Goal: Task Accomplishment & Management: Use online tool/utility

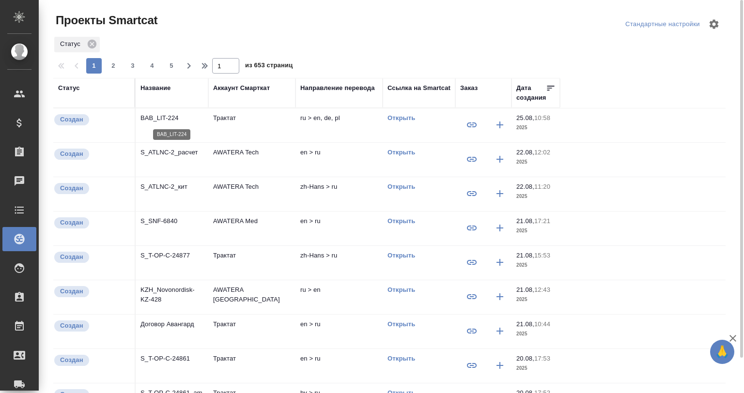
click at [172, 121] on p "BAB_LIT-224" at bounding box center [171, 118] width 63 height 10
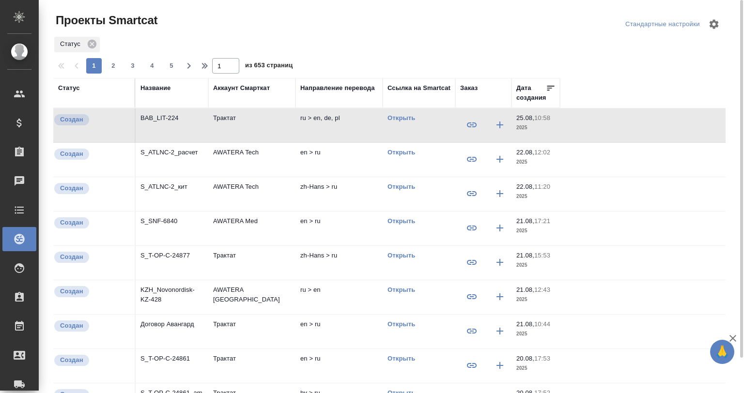
click at [170, 157] on td "S_ATLNC-2_расчет" at bounding box center [172, 160] width 73 height 34
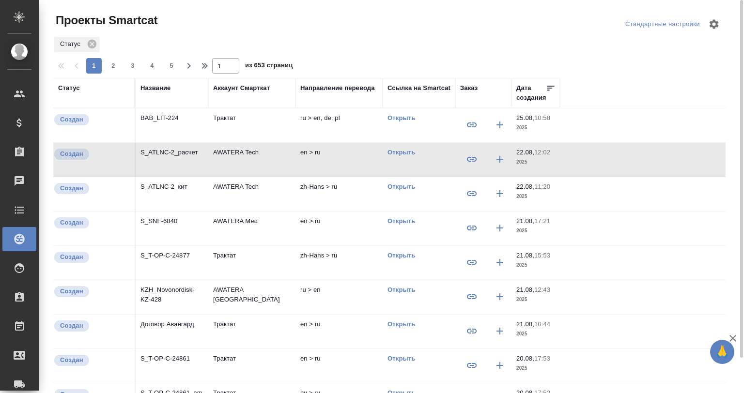
click at [170, 157] on td "S_ATLNC-2_расчет" at bounding box center [172, 160] width 73 height 34
click at [93, 43] on icon at bounding box center [92, 44] width 11 height 11
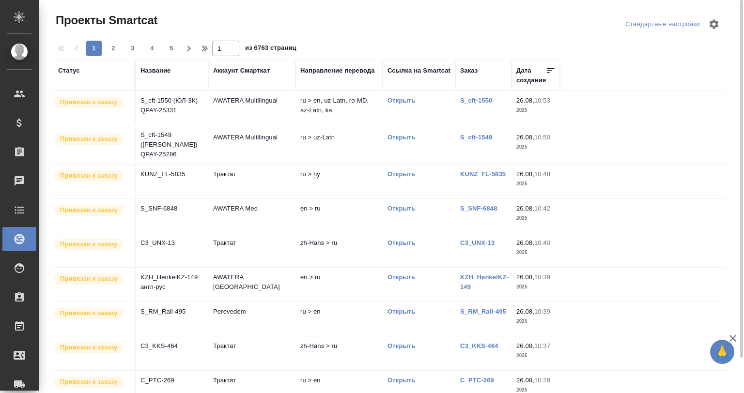
click at [180, 204] on p "S_SNF-6848" at bounding box center [171, 209] width 63 height 10
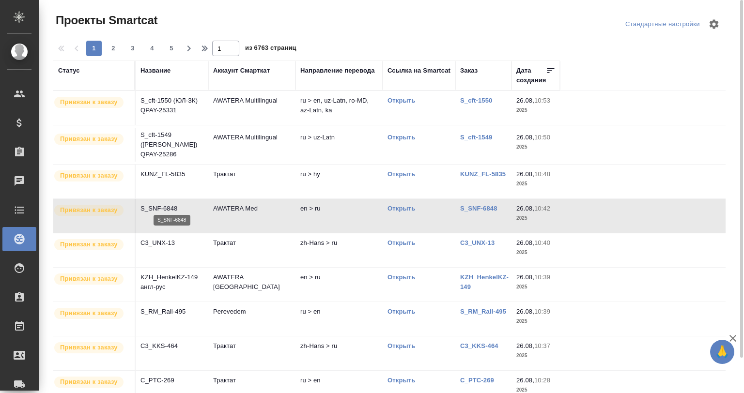
click at [180, 204] on p "S_SNF-6848" at bounding box center [171, 209] width 63 height 10
click at [170, 48] on span "5" at bounding box center [171, 49] width 15 height 10
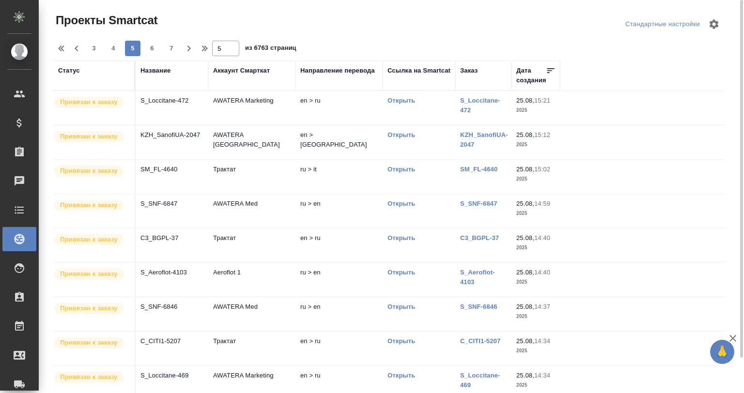
click at [184, 104] on p "S_Loccitane-472" at bounding box center [171, 101] width 63 height 10
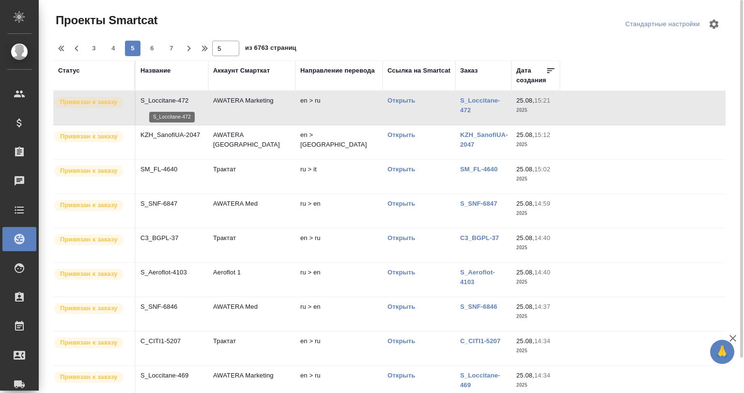
click at [184, 104] on p "S_Loccitane-472" at bounding box center [171, 101] width 63 height 10
click at [185, 240] on p "C3_BGPL-37" at bounding box center [171, 238] width 63 height 10
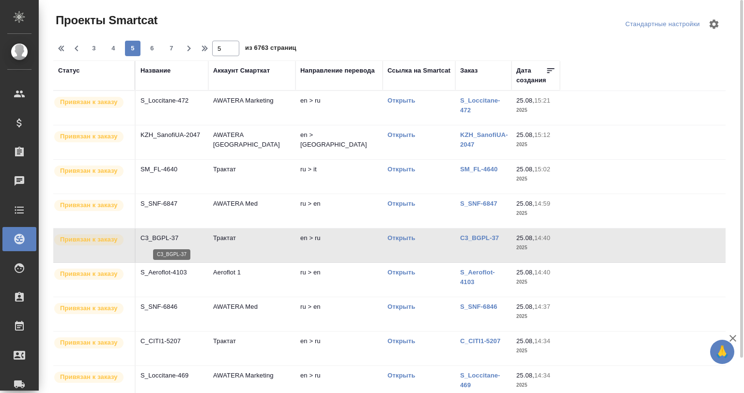
click at [185, 240] on p "C3_BGPL-37" at bounding box center [171, 238] width 63 height 10
click at [211, 283] on td "Aeroflot 1" at bounding box center [251, 280] width 87 height 34
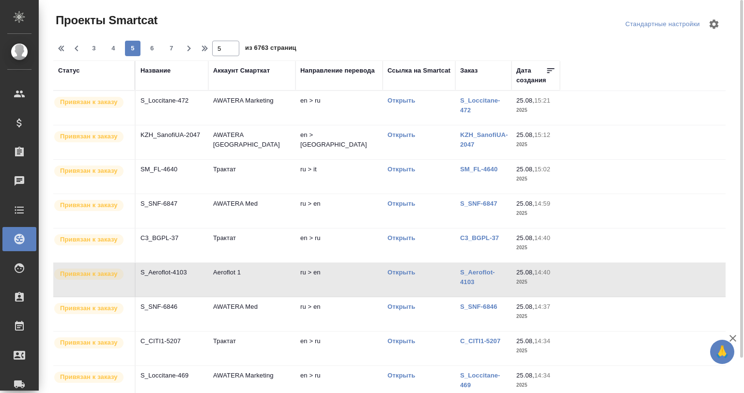
click at [211, 283] on td "Aeroflot 1" at bounding box center [251, 280] width 87 height 34
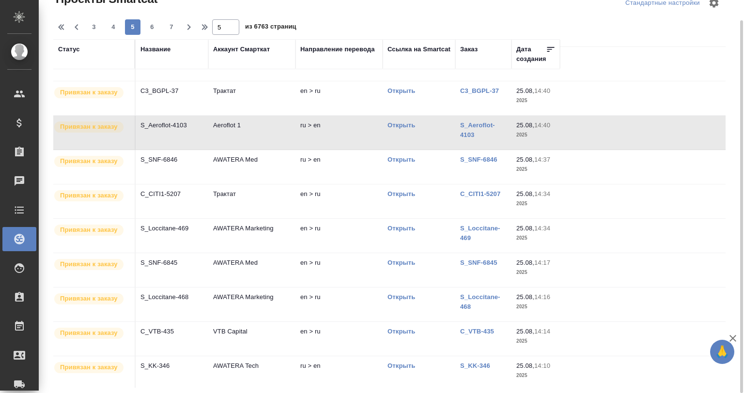
scroll to position [131, 0]
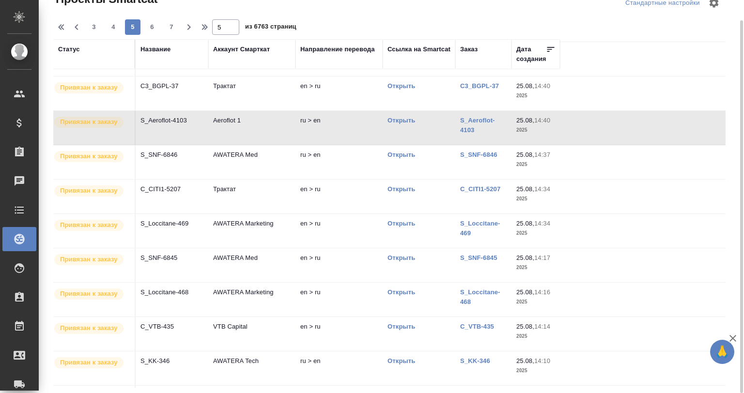
click at [203, 193] on td "C_CITI1-5207" at bounding box center [172, 197] width 73 height 34
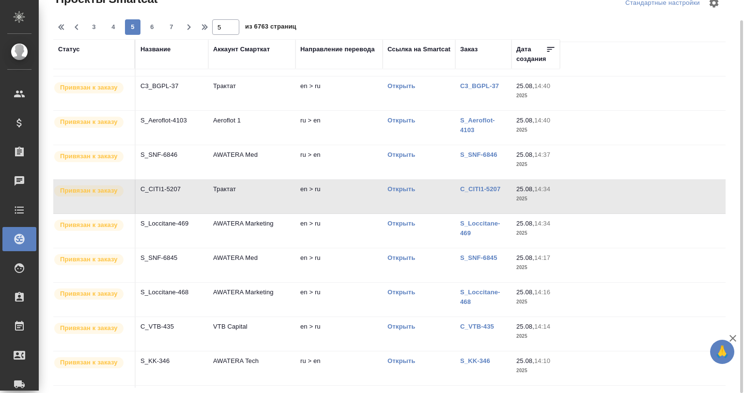
click at [185, 262] on td "S_SNF-6845" at bounding box center [172, 265] width 73 height 34
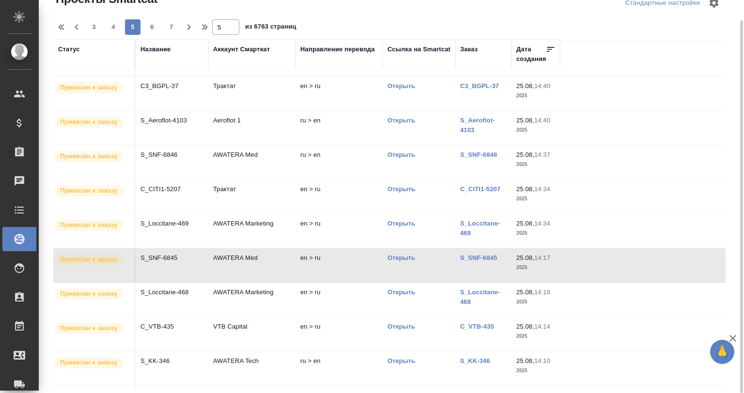
click at [185, 262] on td "S_SNF-6845" at bounding box center [172, 265] width 73 height 34
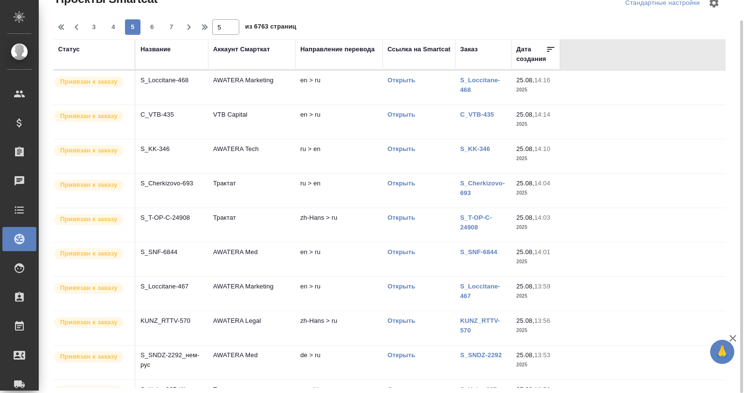
scroll to position [292, 0]
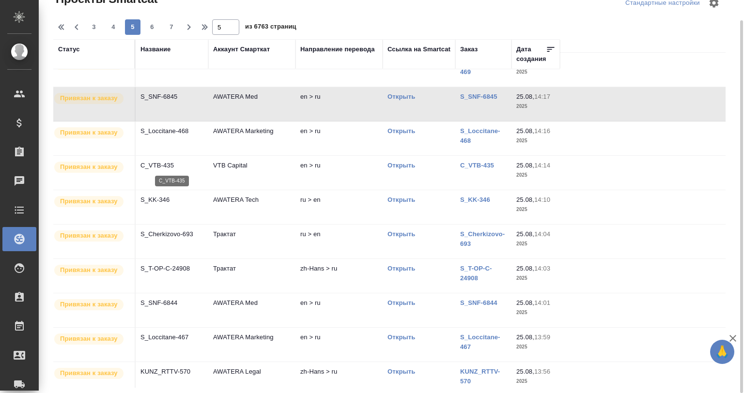
click at [173, 168] on p "C_VTB-435" at bounding box center [171, 166] width 63 height 10
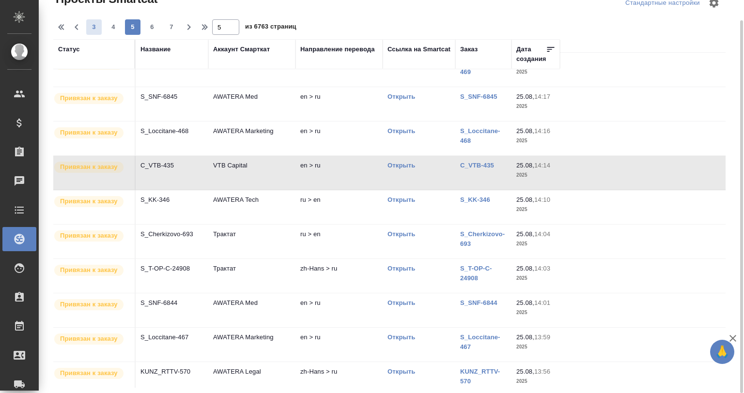
click at [97, 21] on button "3" at bounding box center [93, 26] width 15 height 15
type input "3"
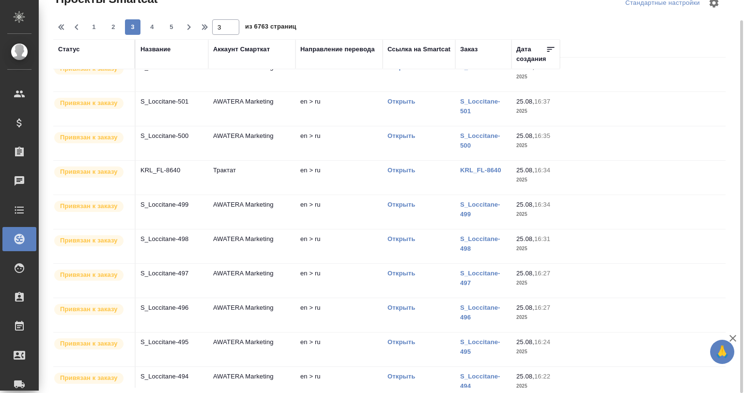
click at [290, 164] on td "Трактат" at bounding box center [251, 178] width 87 height 34
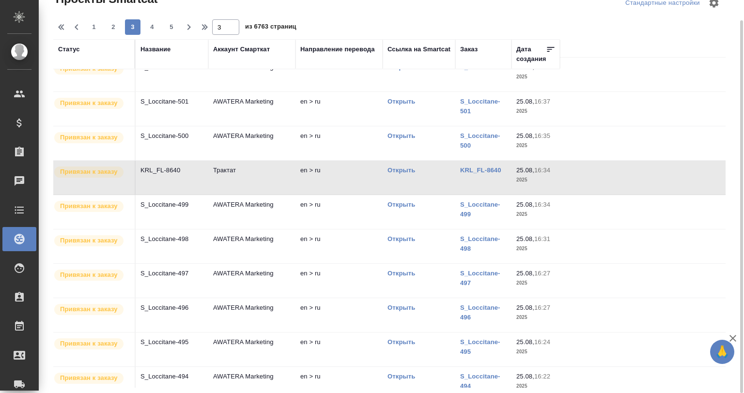
click at [290, 164] on td "Трактат" at bounding box center [251, 178] width 87 height 34
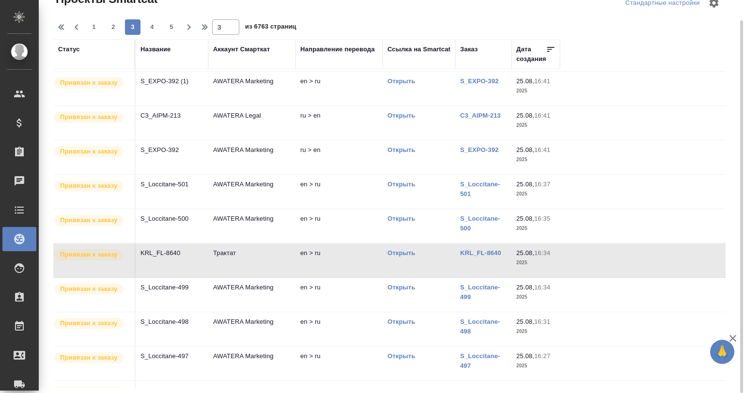
scroll to position [195, 0]
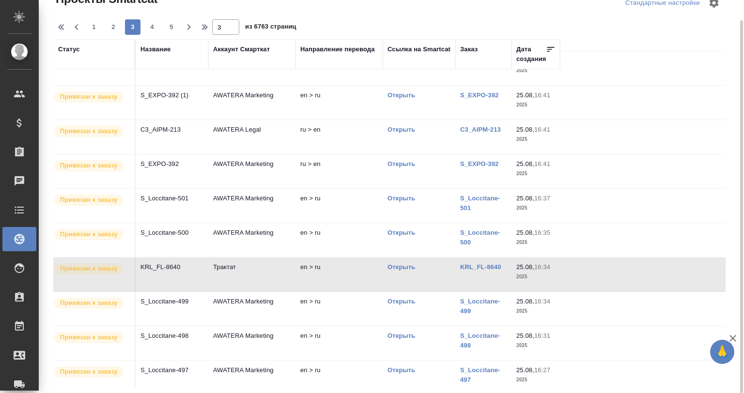
click at [224, 227] on td "AWATERA Marketing" at bounding box center [251, 240] width 87 height 34
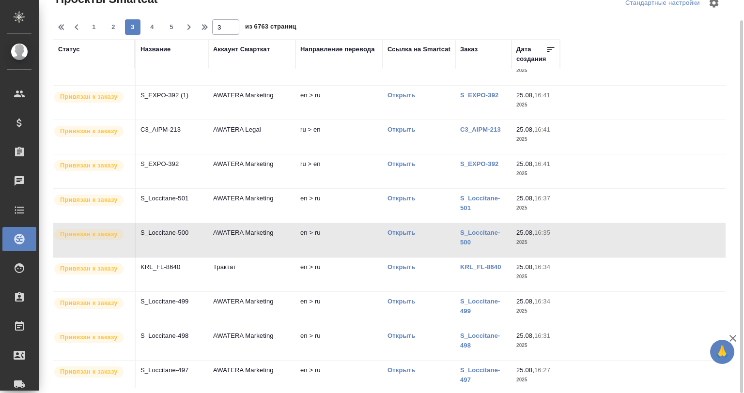
click at [224, 227] on td "AWATERA Marketing" at bounding box center [251, 240] width 87 height 34
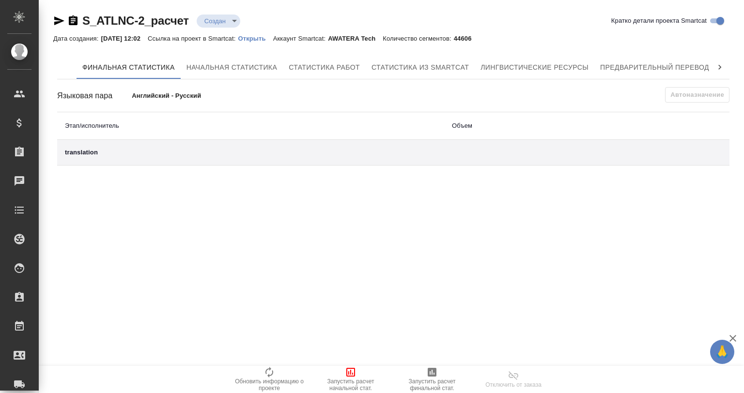
click at [716, 66] on icon at bounding box center [720, 67] width 10 height 10
click at [677, 64] on span "QA-чекер" at bounding box center [681, 68] width 46 height 12
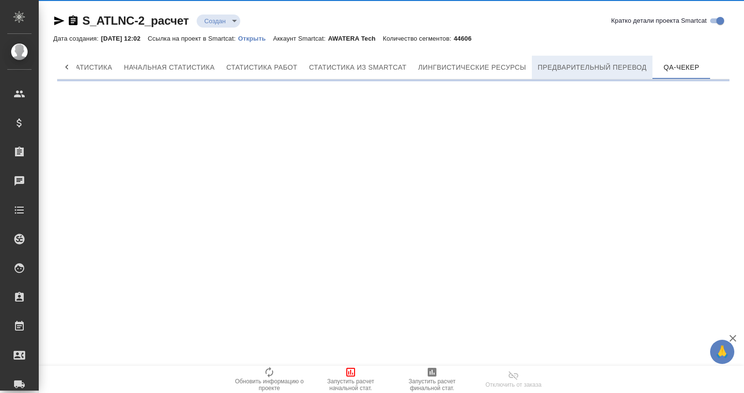
click at [611, 66] on span "Предварительный перевод" at bounding box center [592, 68] width 109 height 12
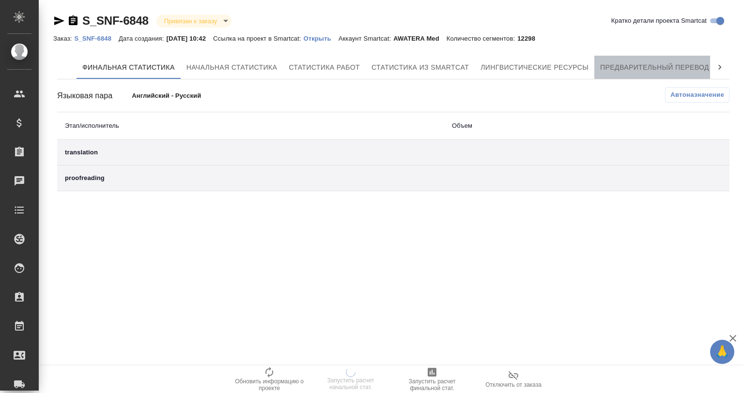
click at [632, 64] on span "Предварительный перевод" at bounding box center [654, 68] width 109 height 12
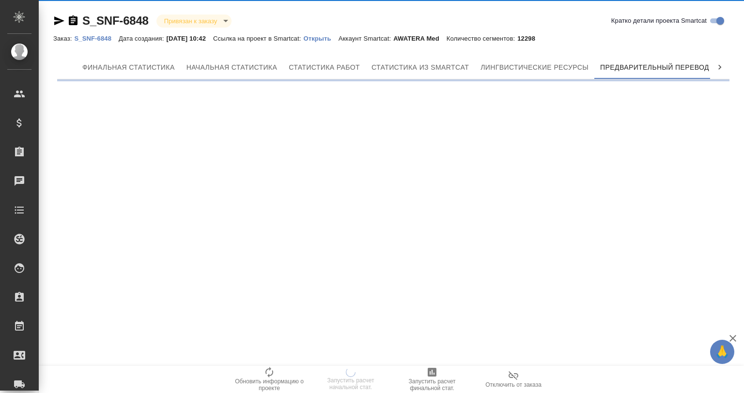
scroll to position [0, 4]
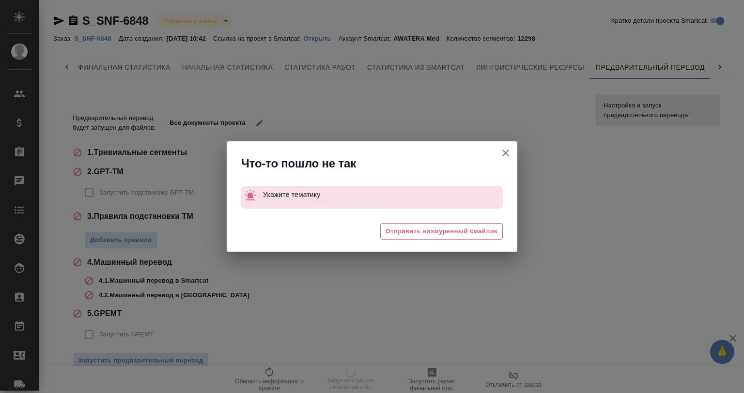
click at [504, 151] on icon "button" at bounding box center [506, 153] width 12 height 12
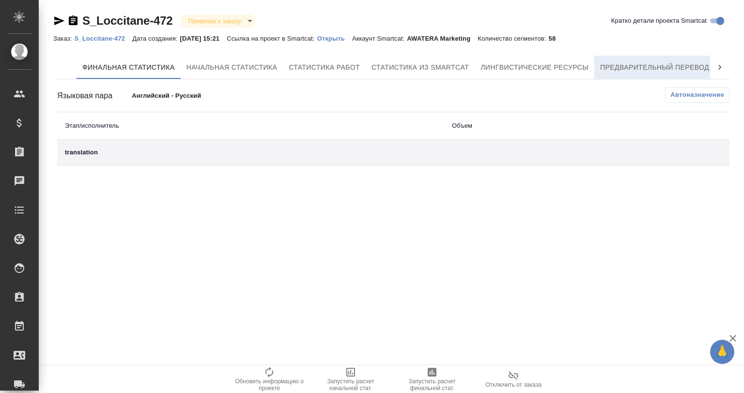
click at [611, 56] on button "Предварительный перевод" at bounding box center [654, 67] width 121 height 23
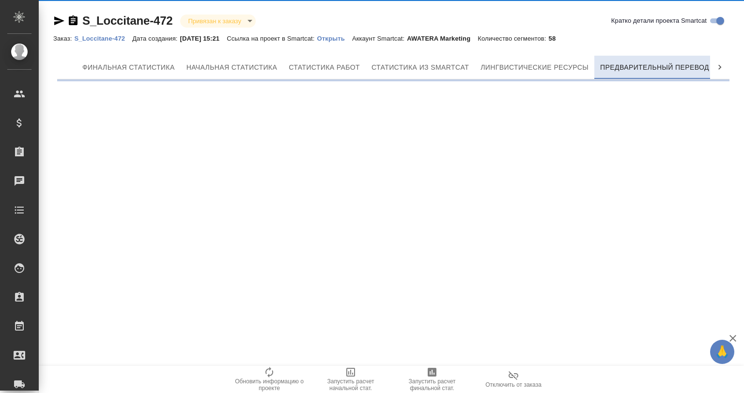
scroll to position [0, 4]
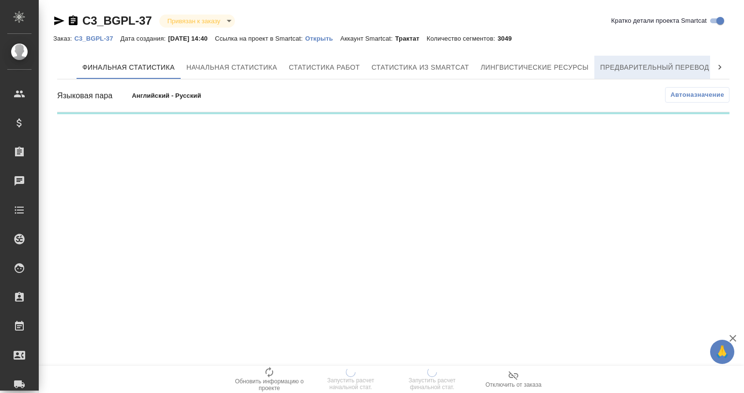
click at [636, 58] on button "Предварительный перевод" at bounding box center [654, 67] width 121 height 23
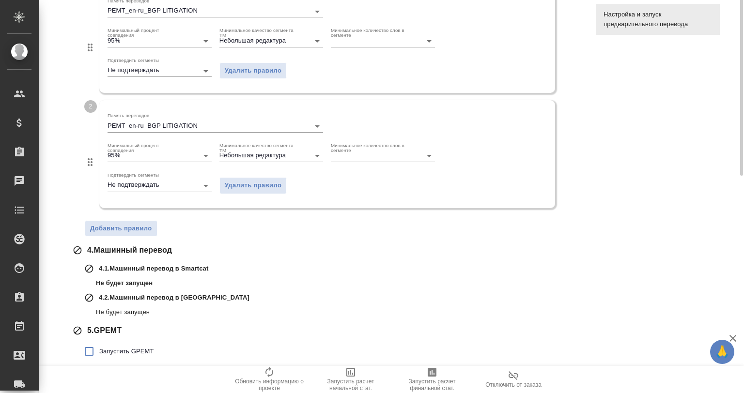
scroll to position [322, 0]
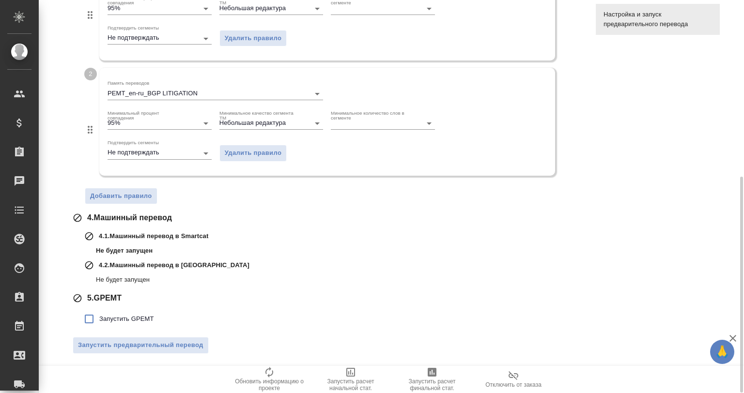
click at [116, 315] on span "Запустить GPEMT" at bounding box center [126, 319] width 55 height 10
click at [99, 315] on input "Запустить GPEMT" at bounding box center [89, 319] width 20 height 20
checkbox input "true"
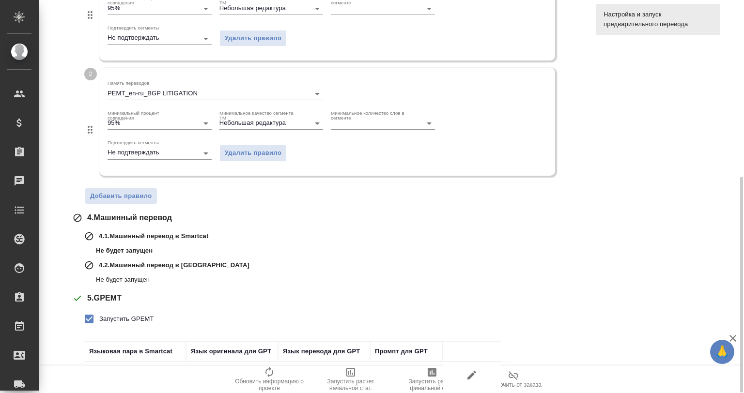
scroll to position [388, 0]
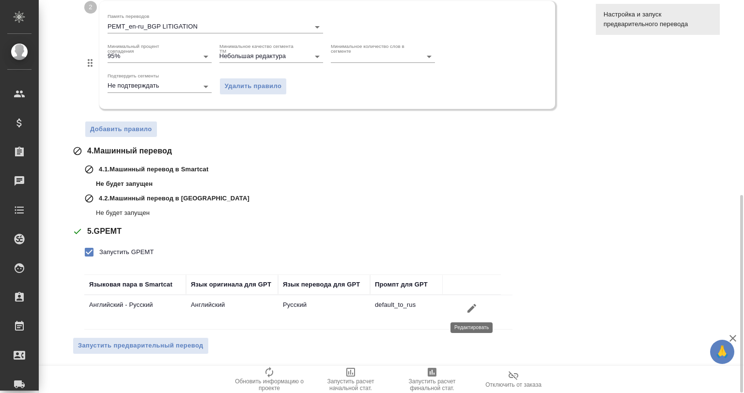
click at [475, 305] on icon "button" at bounding box center [471, 308] width 9 height 9
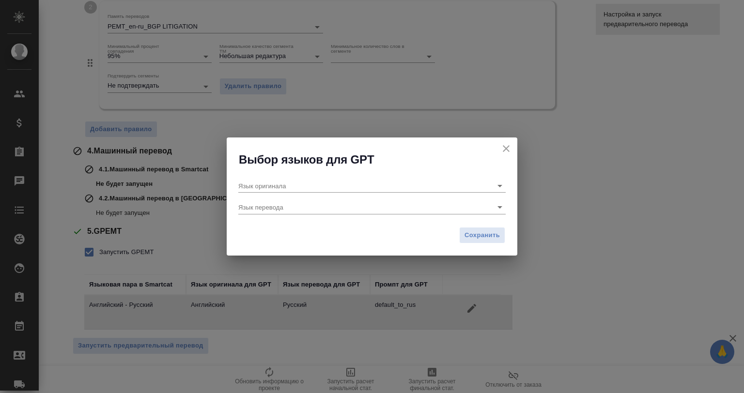
type input "Английский"
type input "Русский"
click at [497, 182] on icon "Open" at bounding box center [500, 186] width 12 height 12
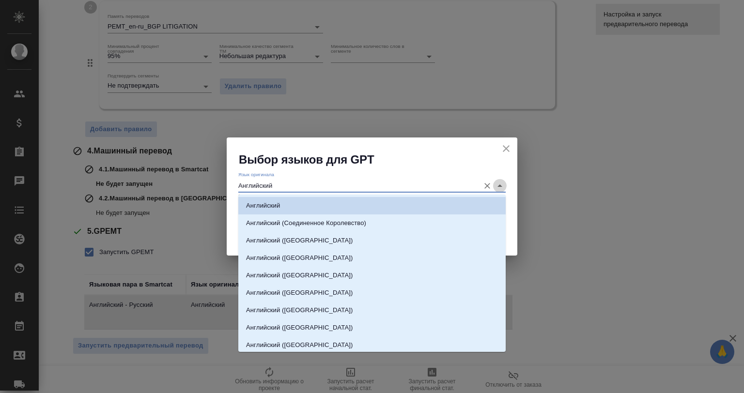
click at [497, 182] on icon "Close" at bounding box center [500, 186] width 12 height 12
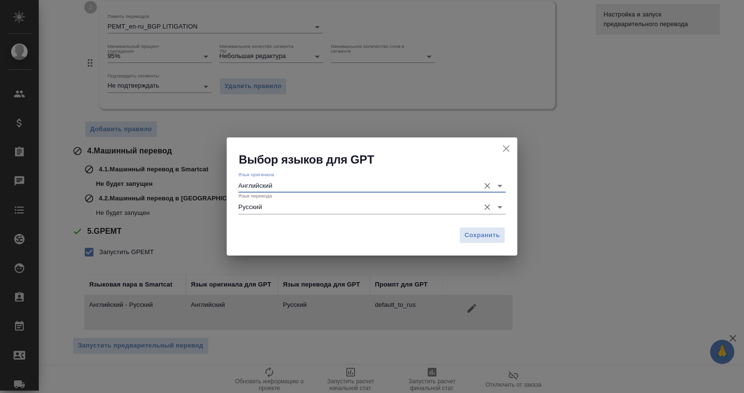
click at [490, 197] on div "Язык перевода Русский" at bounding box center [371, 203] width 267 height 21
click at [494, 203] on icon "Open" at bounding box center [500, 207] width 12 height 12
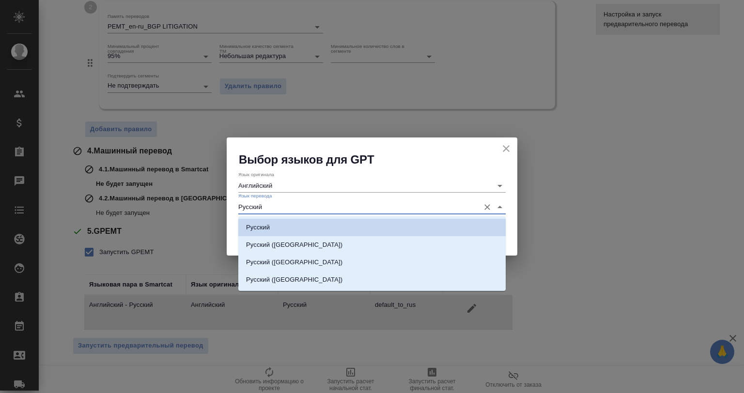
drag, startPoint x: 494, startPoint y: 203, endPoint x: 494, endPoint y: 197, distance: 5.8
click at [494, 203] on icon "Close" at bounding box center [500, 207] width 12 height 12
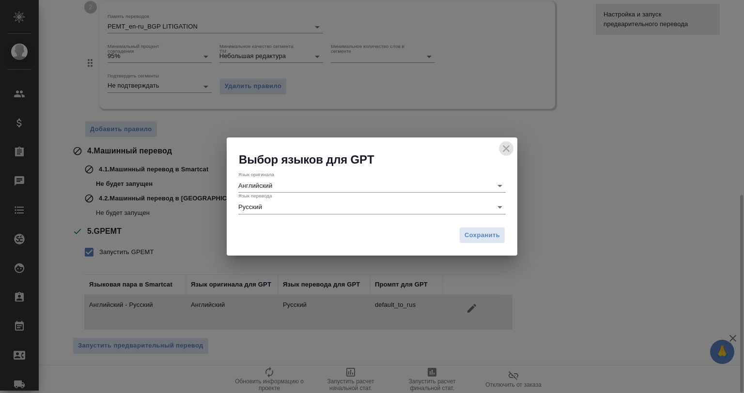
click at [505, 145] on icon "close" at bounding box center [506, 149] width 12 height 12
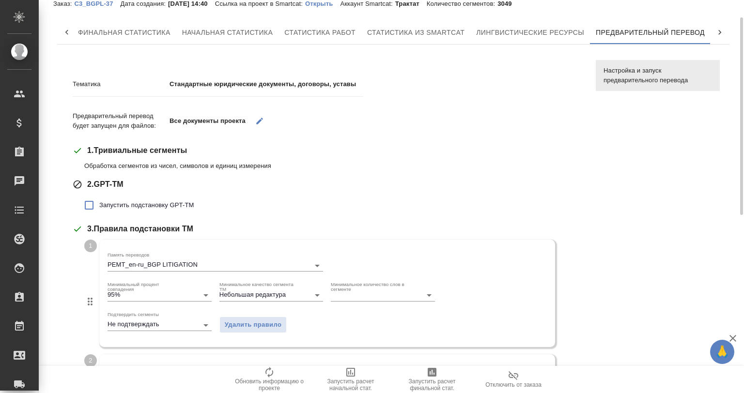
scroll to position [2, 0]
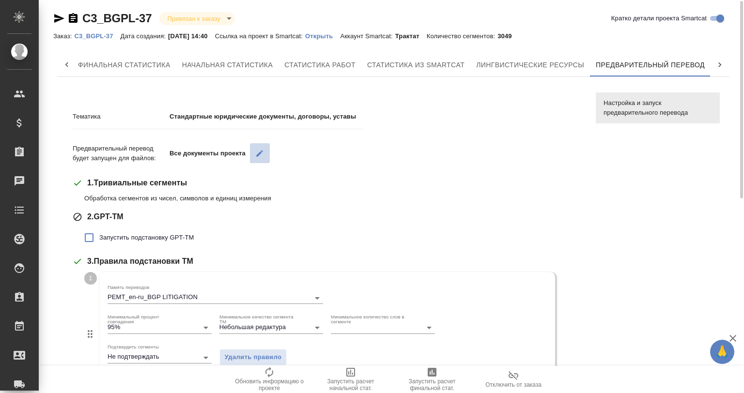
click at [257, 150] on icon "button" at bounding box center [259, 153] width 9 height 9
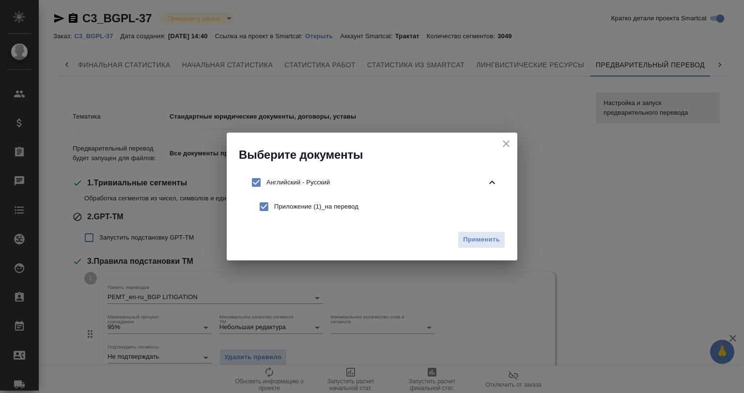
click at [493, 134] on div "Выберите документы" at bounding box center [372, 148] width 291 height 30
click at [501, 139] on icon "close" at bounding box center [506, 144] width 12 height 12
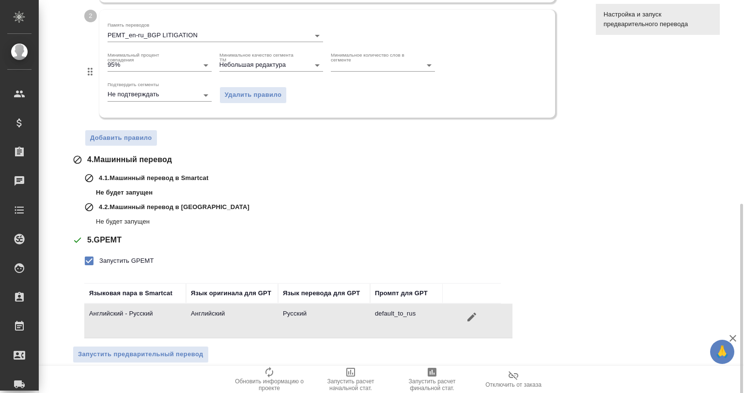
scroll to position [388, 0]
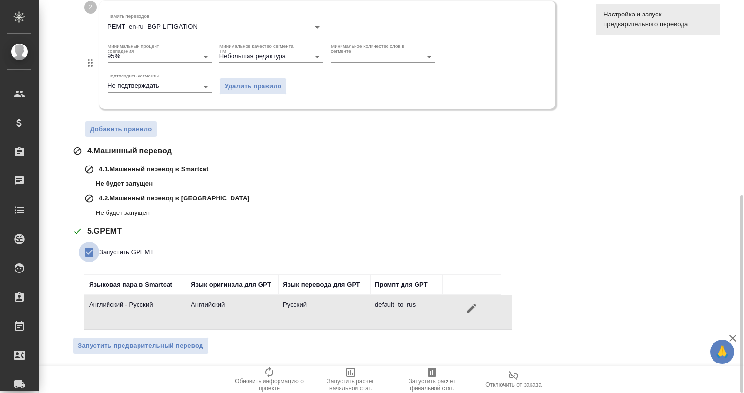
click at [84, 247] on input "Запустить GPEMT" at bounding box center [89, 252] width 20 height 20
checkbox input "false"
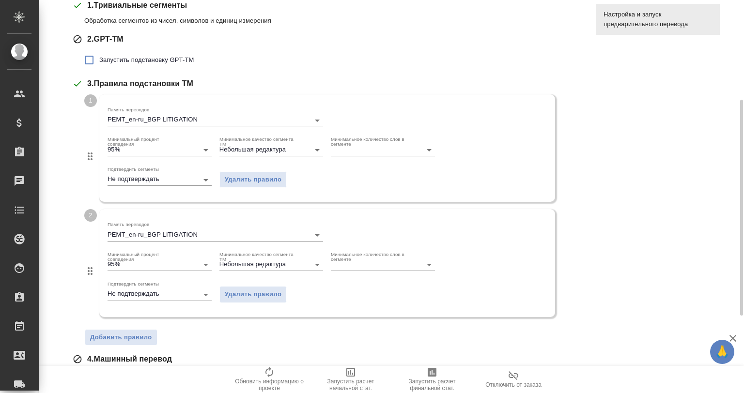
scroll to position [178, 0]
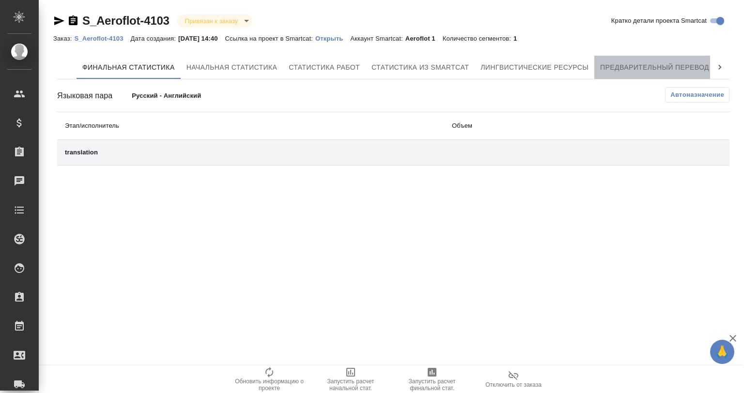
click at [663, 69] on span "Предварительный перевод" at bounding box center [654, 68] width 109 height 12
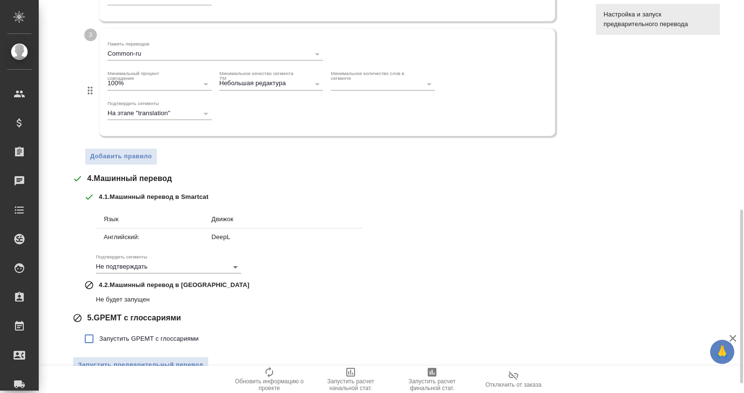
scroll to position [496, 0]
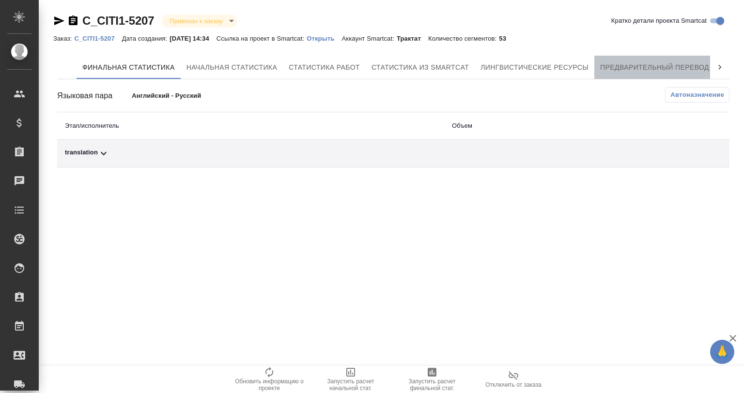
click at [624, 62] on span "Предварительный перевод" at bounding box center [654, 68] width 109 height 12
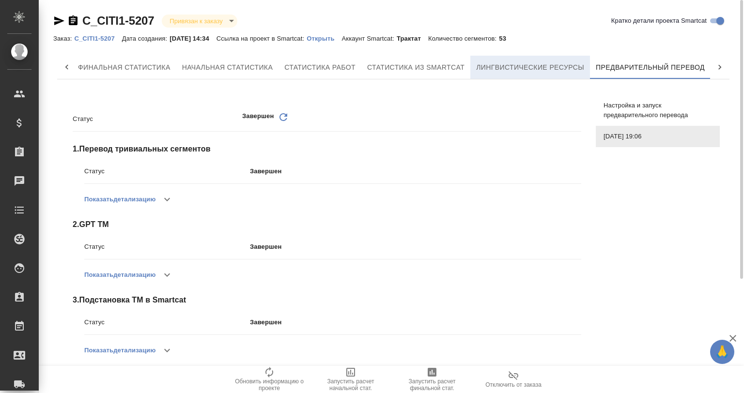
click at [513, 72] on span "Лингвистические ресурсы" at bounding box center [530, 68] width 108 height 12
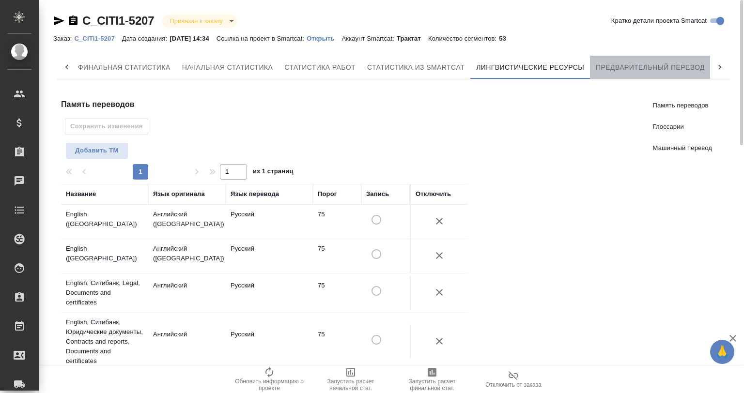
click at [593, 70] on button "Предварительный перевод" at bounding box center [650, 67] width 121 height 23
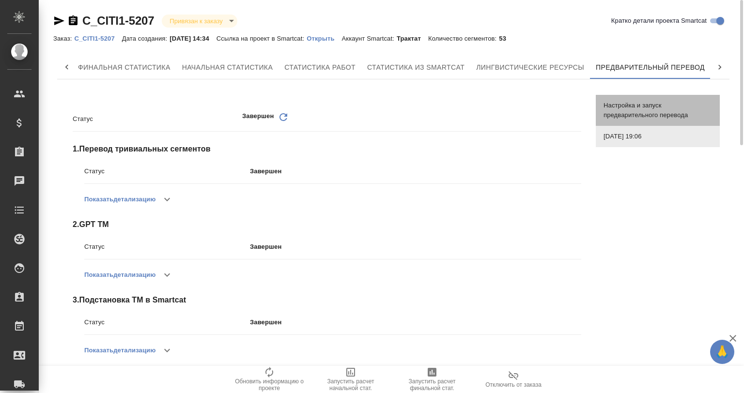
click at [638, 103] on span "Настройка и запуск предварительного перевода" at bounding box center [657, 110] width 108 height 19
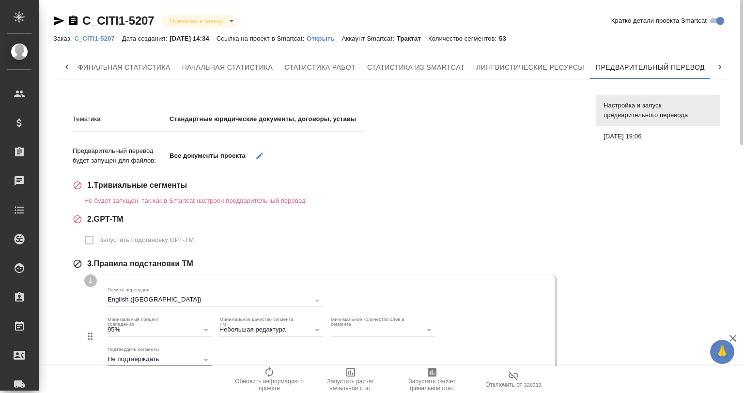
click at [712, 64] on div at bounding box center [719, 67] width 19 height 23
click at [676, 66] on span "QA-чекер" at bounding box center [681, 68] width 46 height 12
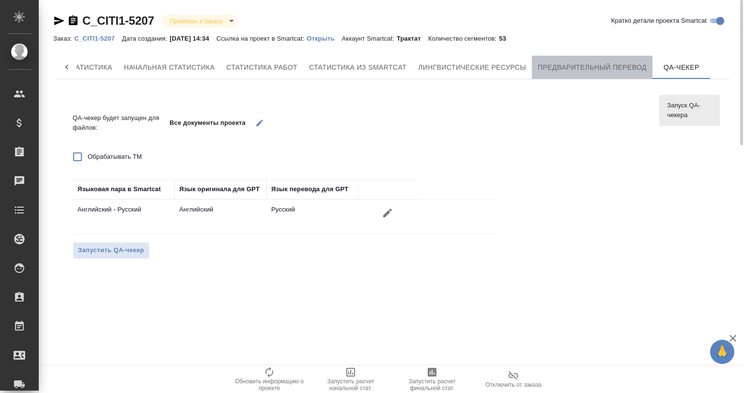
click at [620, 62] on span "Предварительный перевод" at bounding box center [592, 68] width 109 height 12
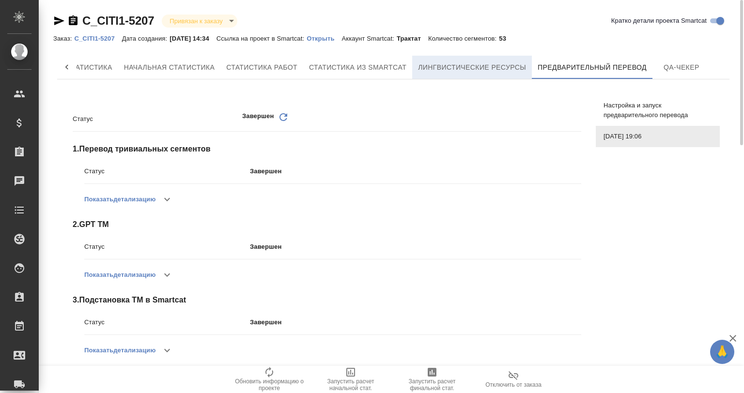
click at [490, 66] on span "Лингвистические ресурсы" at bounding box center [472, 68] width 108 height 12
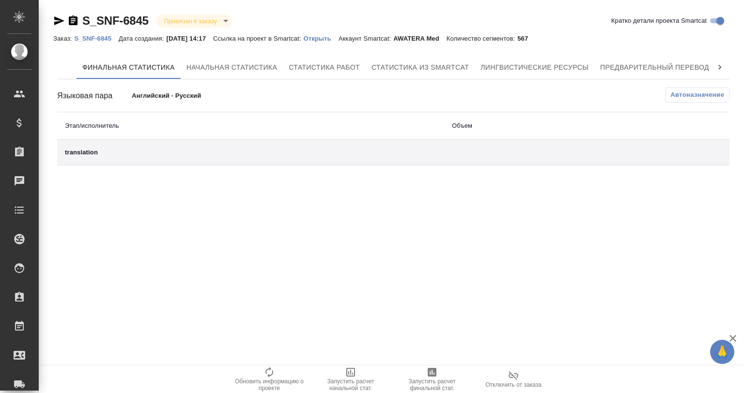
click at [673, 66] on span "Предварительный перевод" at bounding box center [654, 68] width 109 height 12
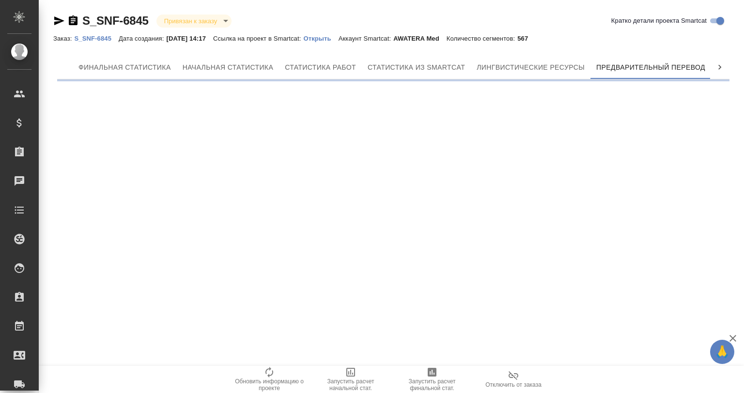
scroll to position [0, 4]
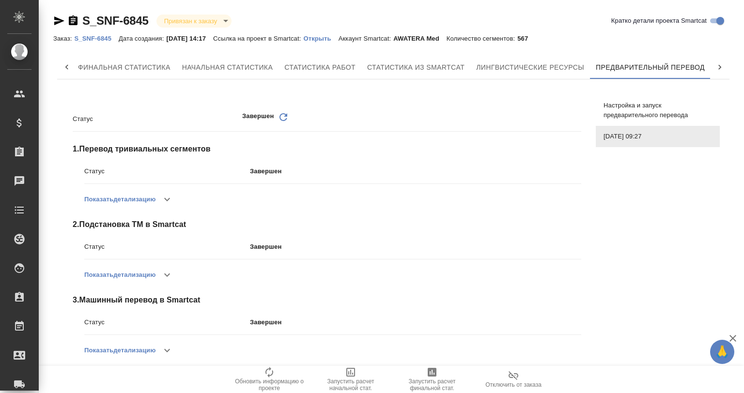
click at [622, 104] on span "Настройка и запуск предварительного перевода" at bounding box center [657, 110] width 108 height 19
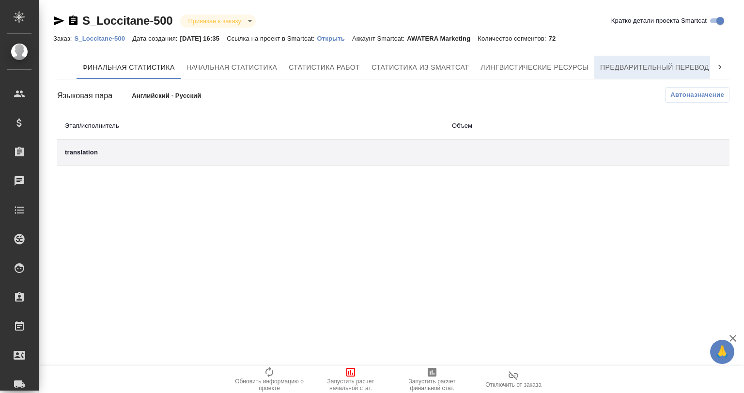
click at [639, 65] on span "Предварительный перевод" at bounding box center [654, 68] width 109 height 12
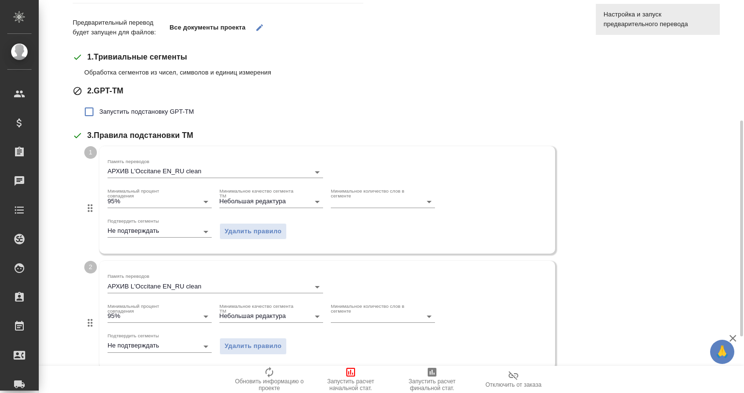
scroll to position [161, 0]
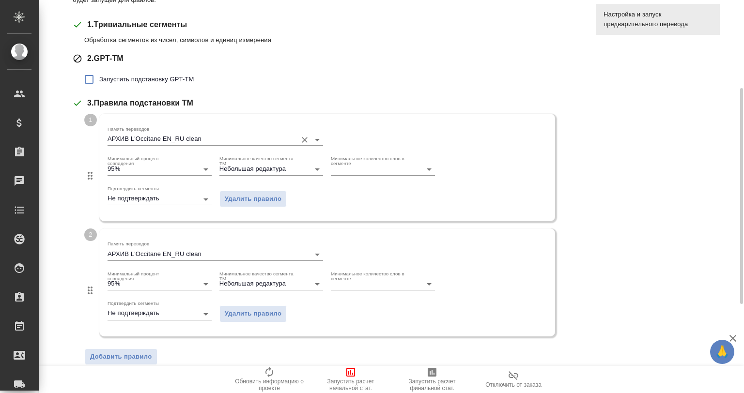
click at [249, 131] on div "Память переводов АРХИВ L'Occitane EN_RU clean" at bounding box center [216, 136] width 216 height 20
click at [247, 135] on input "АРХИВ L'Occitane EN_RU clean" at bounding box center [200, 140] width 185 height 12
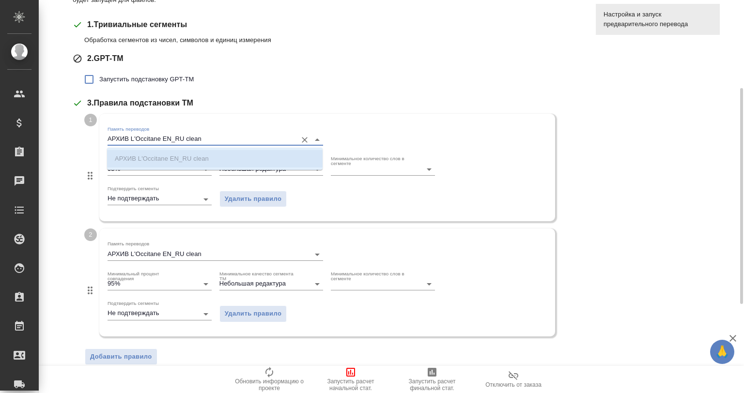
click at [252, 136] on input "АРХИВ L'Occitane EN_RU clean" at bounding box center [200, 140] width 185 height 12
click at [640, 243] on div "Тематика Фармацевтика Предварительный перевод будет запущен для файлов: Все док…" at bounding box center [393, 232] width 672 height 612
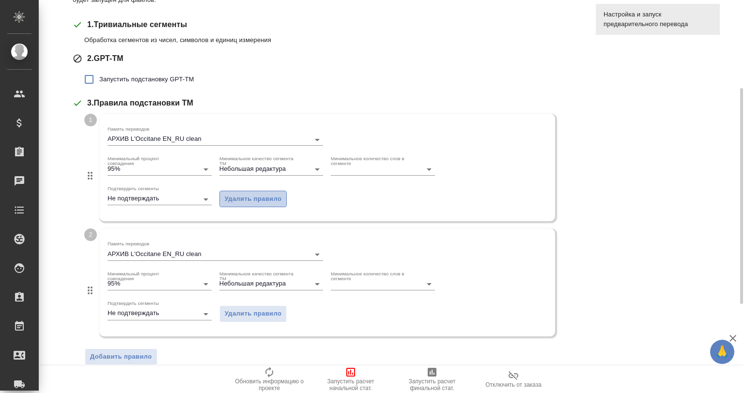
click at [268, 195] on span "Удалить правило" at bounding box center [253, 199] width 57 height 11
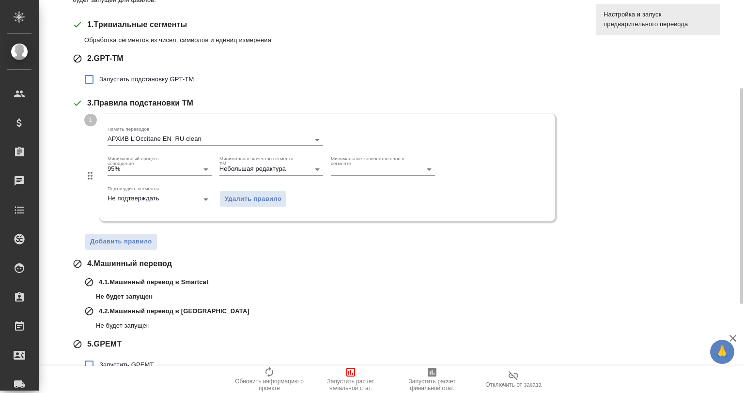
click at [699, 264] on div "Тематика Фармацевтика Предварительный перевод будет запущен для файлов: Все док…" at bounding box center [393, 174] width 672 height 497
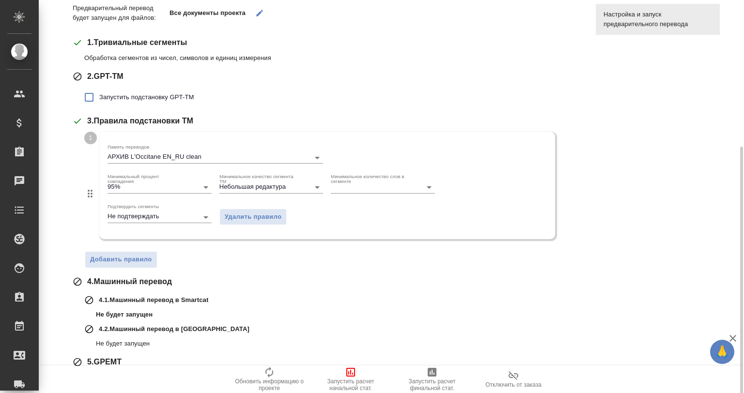
scroll to position [175, 0]
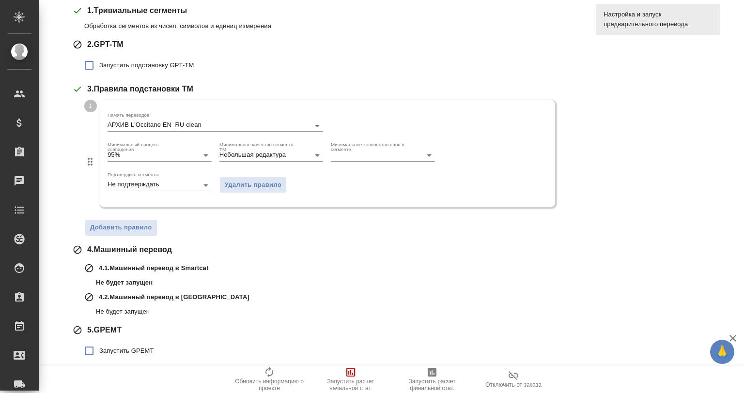
click at [733, 339] on icon "button" at bounding box center [732, 338] width 7 height 7
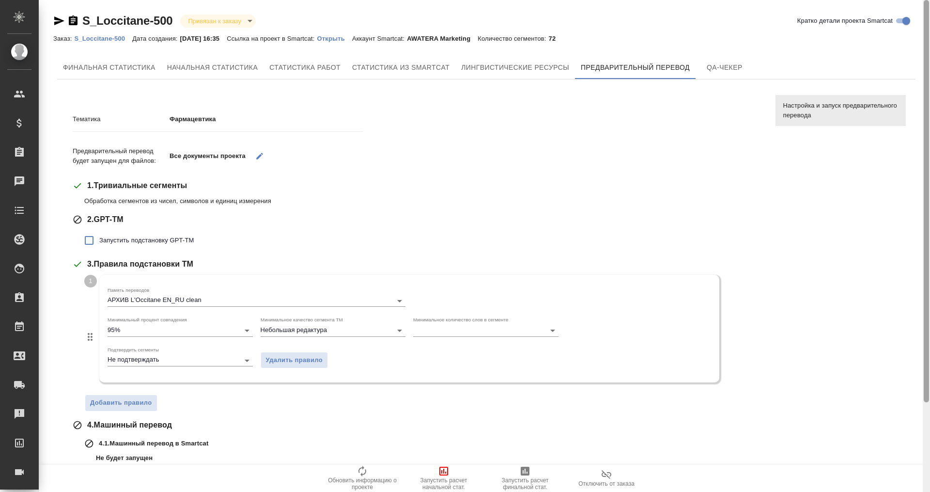
scroll to position [109, 0]
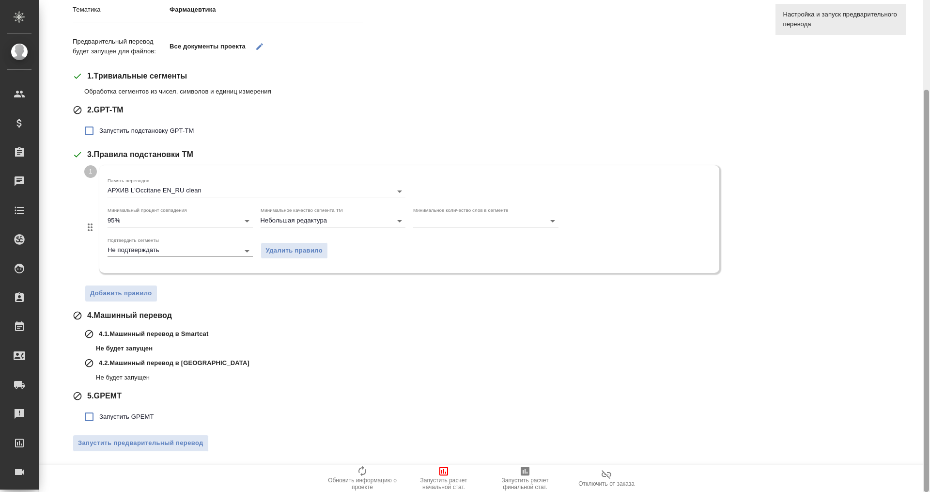
click at [743, 44] on div "S_Loccitane-500 Привязан к заказу linkedToOrder Кратко детали проекта Smartcat …" at bounding box center [484, 246] width 891 height 492
drag, startPoint x: 929, startPoint y: 115, endPoint x: 925, endPoint y: 107, distance: 9.5
click at [743, 107] on div at bounding box center [926, 246] width 7 height 492
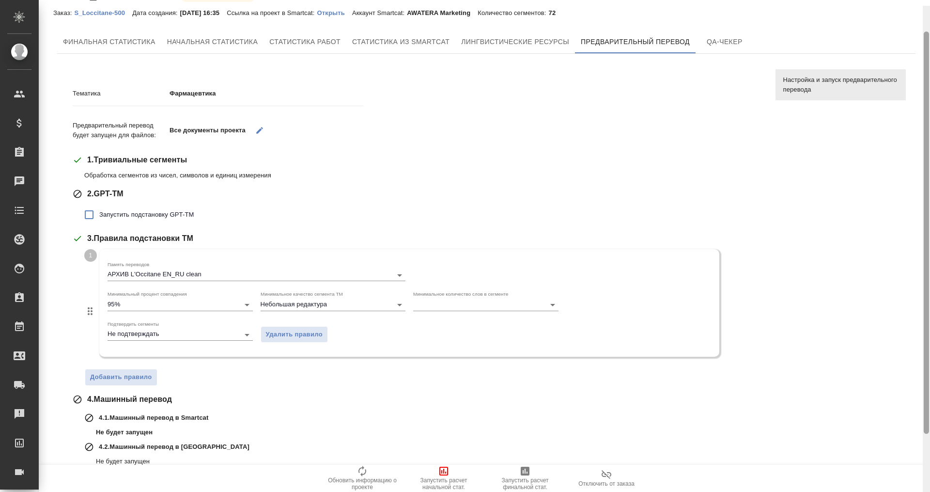
scroll to position [0, 0]
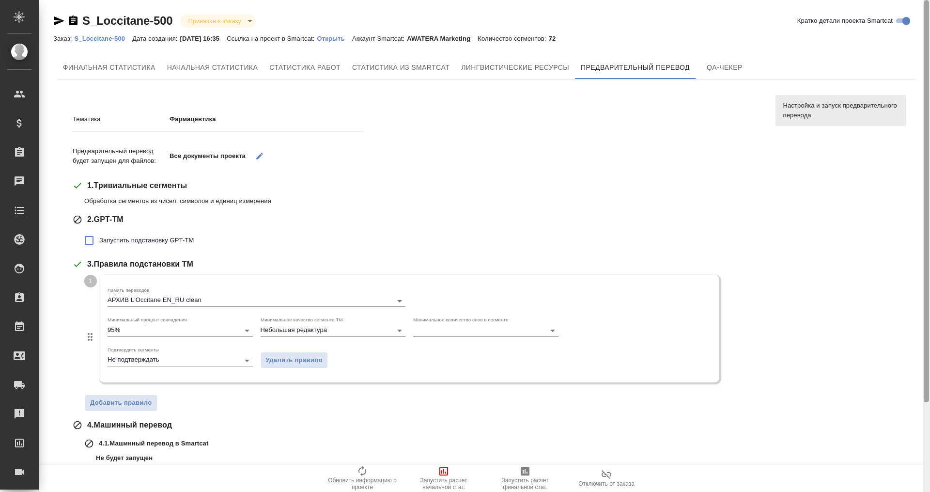
drag, startPoint x: 925, startPoint y: 107, endPoint x: 924, endPoint y: -10, distance: 116.7
click at [743, 0] on html ".cls-1 fill:#fff; AWATERA Gvozdikov Andrey Клиенты Спецификации Заказы 0 Чаты T…" at bounding box center [465, 285] width 930 height 570
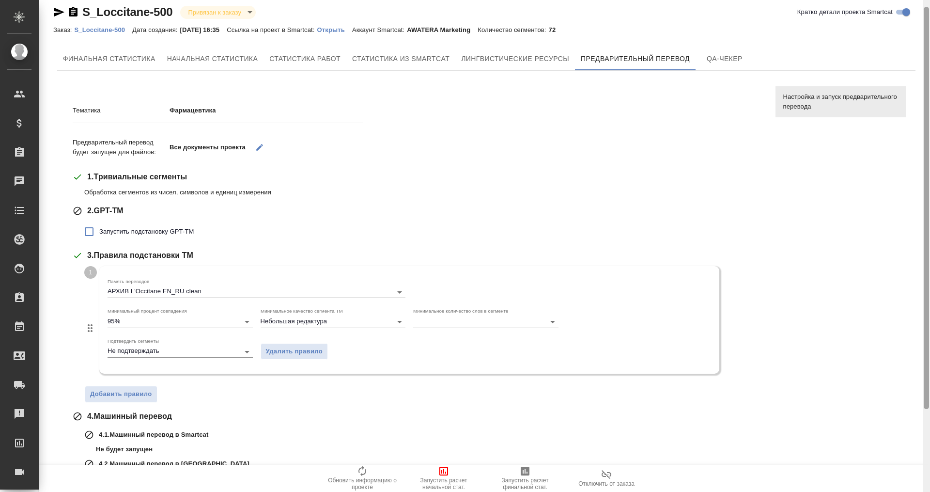
scroll to position [8, 0]
drag, startPoint x: 926, startPoint y: 77, endPoint x: 927, endPoint y: 84, distance: 6.4
click at [743, 84] on div at bounding box center [926, 207] width 5 height 402
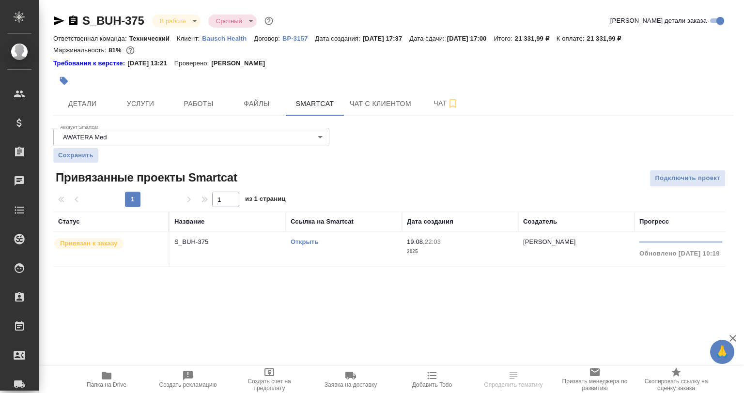
click at [216, 233] on td "S_BUH-375" at bounding box center [228, 249] width 116 height 34
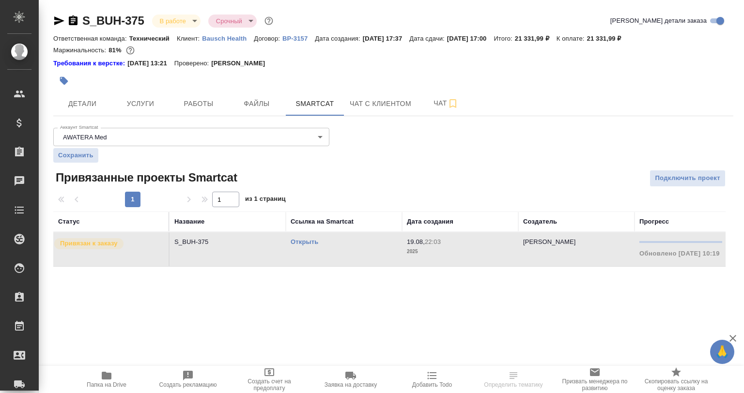
click at [216, 233] on td "S_BUH-375" at bounding box center [228, 249] width 116 height 34
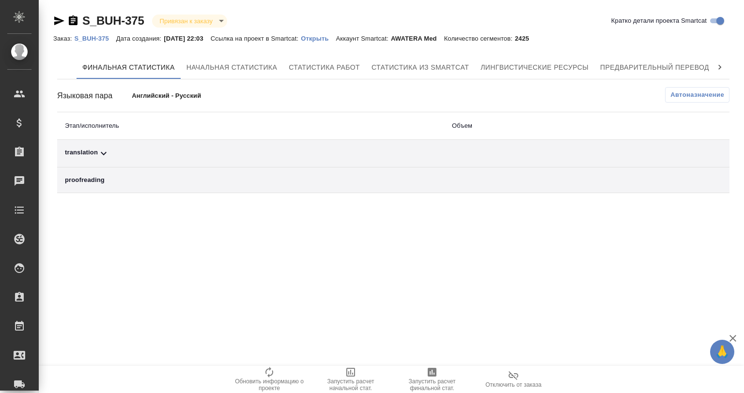
click at [716, 64] on icon at bounding box center [720, 67] width 10 height 10
click at [677, 64] on span "QA-чекер" at bounding box center [681, 68] width 46 height 12
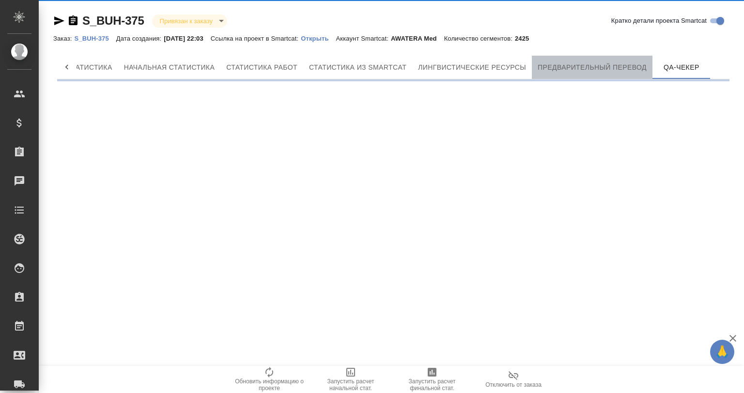
click at [589, 68] on span "Предварительный перевод" at bounding box center [592, 68] width 109 height 12
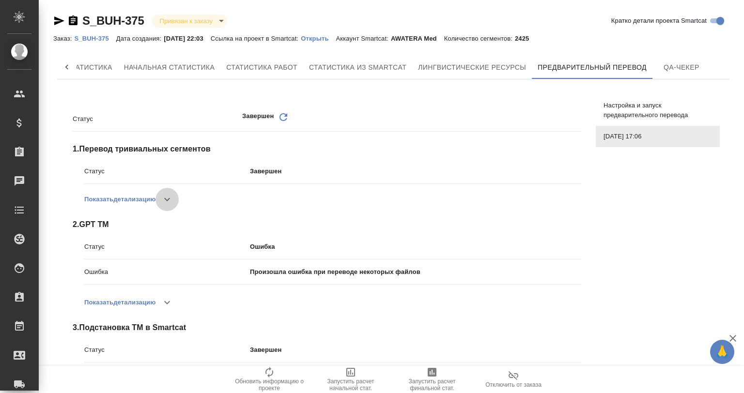
click at [164, 198] on icon "button" at bounding box center [167, 200] width 12 height 12
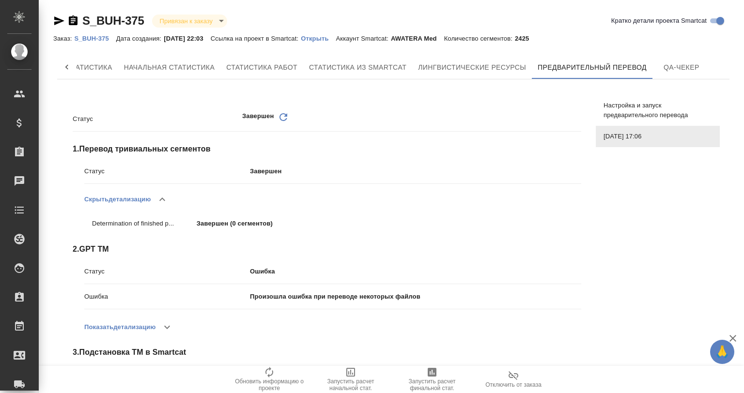
scroll to position [96, 0]
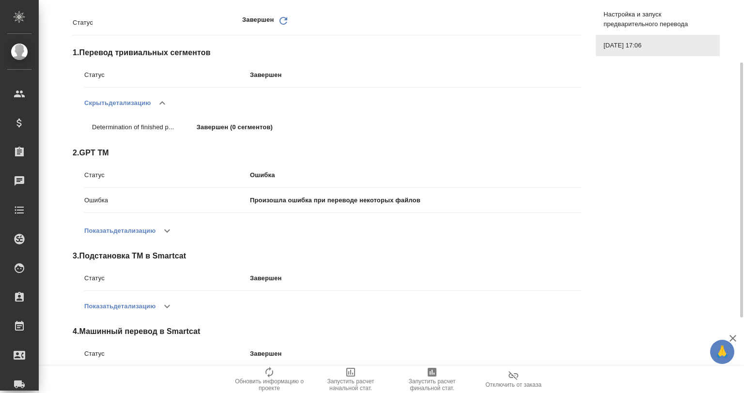
click at [166, 231] on icon "button" at bounding box center [167, 231] width 12 height 12
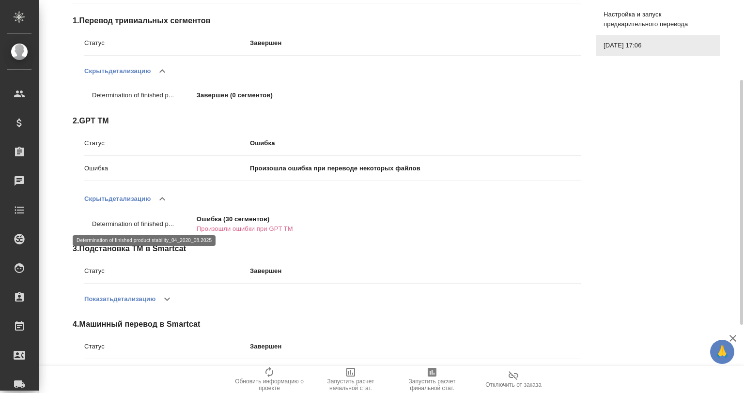
scroll to position [193, 0]
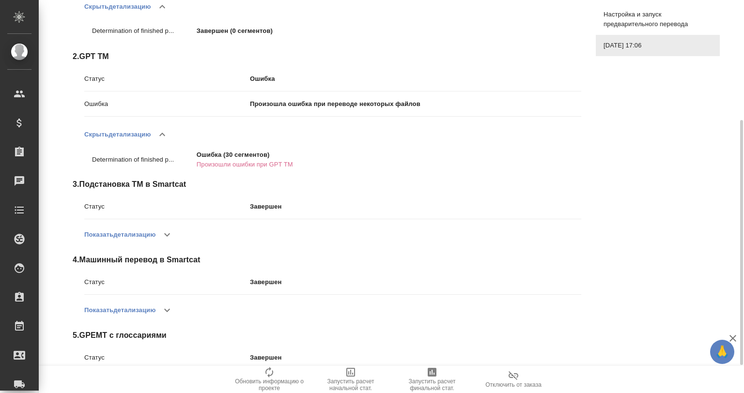
click at [167, 234] on icon "button" at bounding box center [167, 235] width 12 height 12
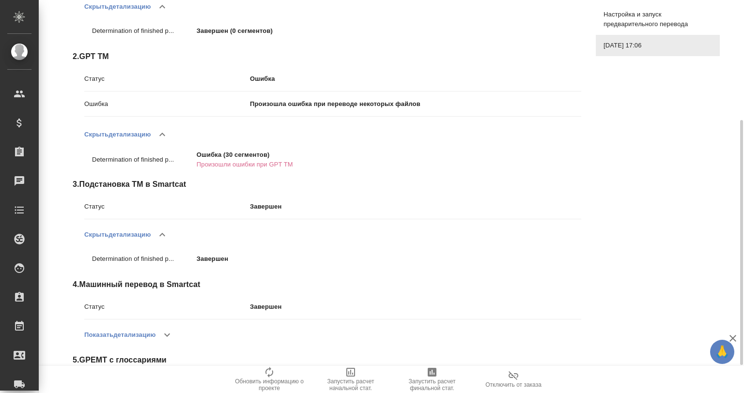
click at [167, 234] on icon "button" at bounding box center [162, 235] width 12 height 12
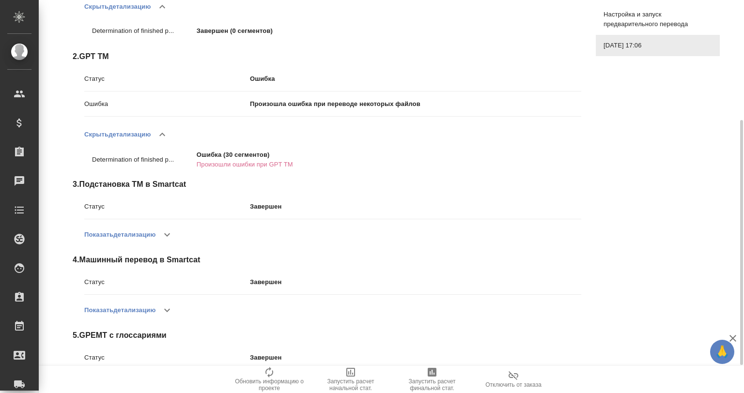
scroll to position [237, 0]
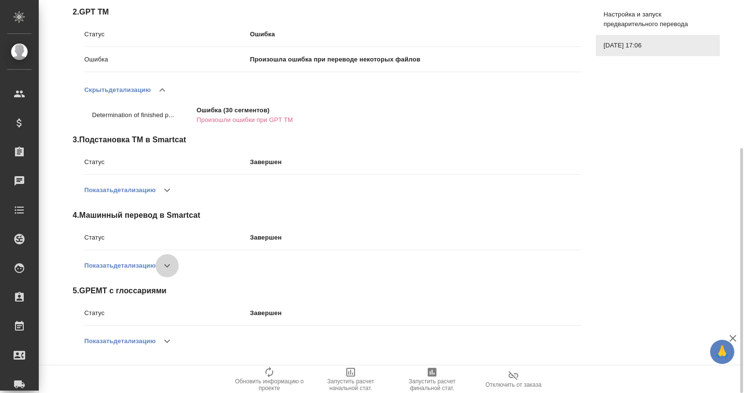
click at [162, 264] on button "button" at bounding box center [166, 265] width 23 height 23
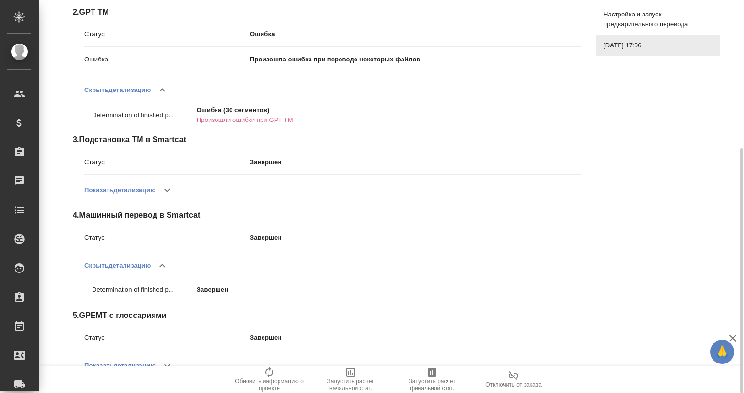
scroll to position [262, 0]
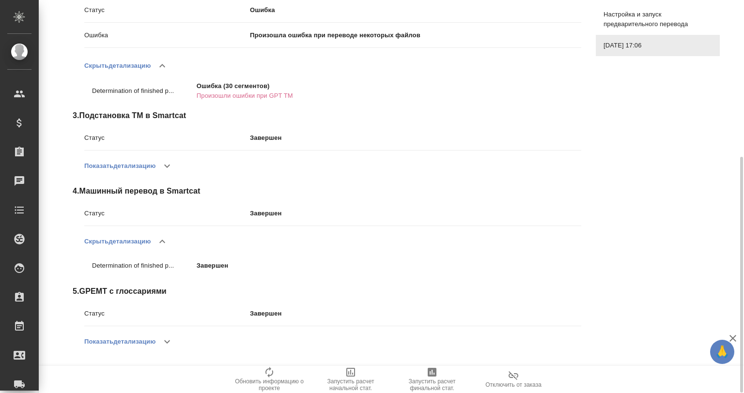
click at [173, 345] on icon "button" at bounding box center [167, 342] width 12 height 12
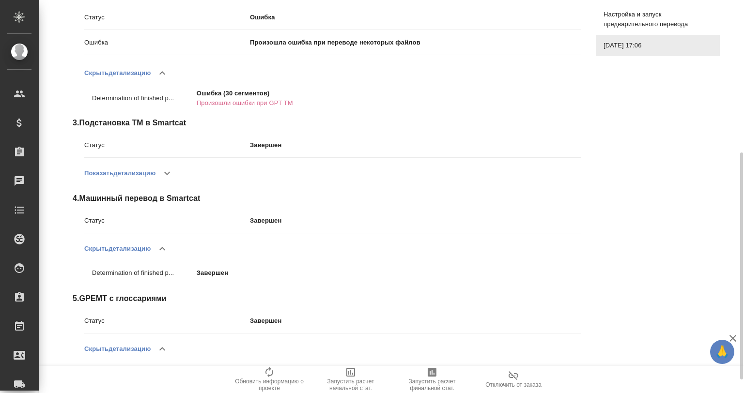
scroll to position [287, 0]
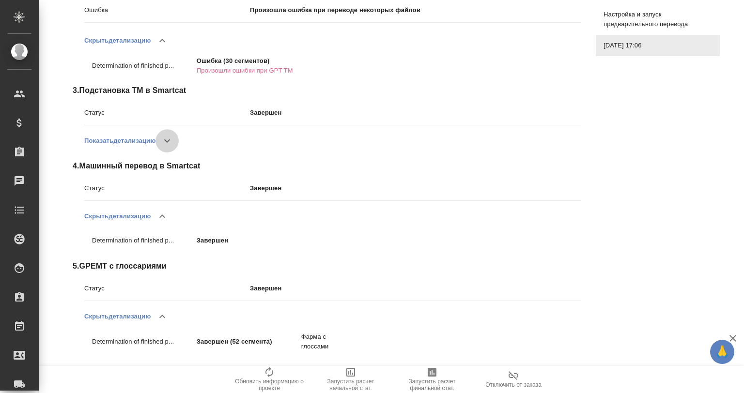
click at [166, 134] on button "button" at bounding box center [166, 140] width 23 height 23
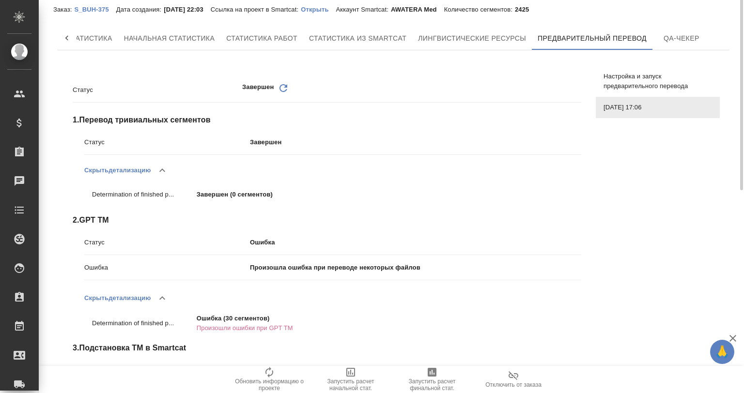
scroll to position [0, 0]
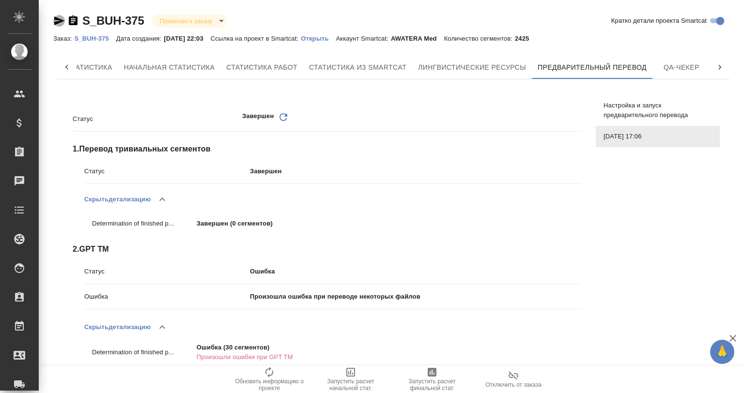
click at [55, 17] on icon "button" at bounding box center [59, 20] width 10 height 9
click at [52, 21] on div "S_BUH-375 Привязан к заказу linkedToOrder Кратко детали проекта Smartcat Заказ:…" at bounding box center [393, 352] width 691 height 705
click at [57, 18] on icon "button" at bounding box center [59, 20] width 10 height 9
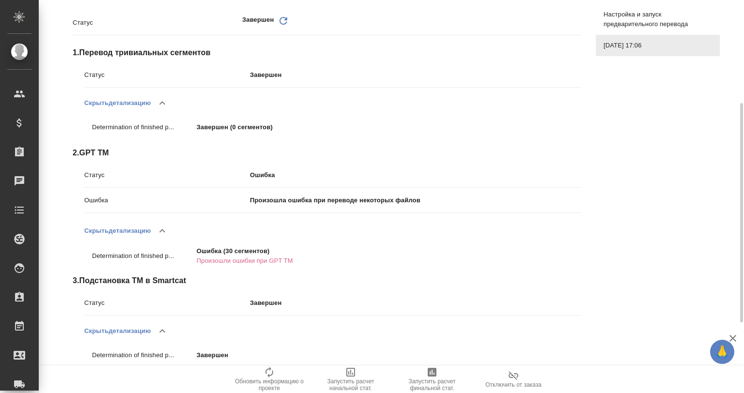
scroll to position [128, 0]
